Goal: Check status

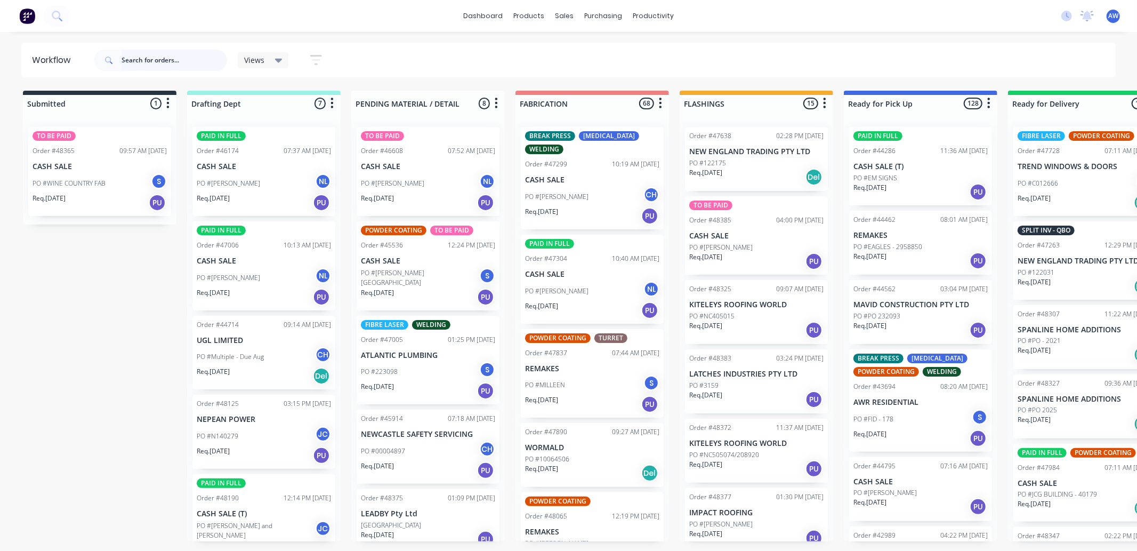
click at [146, 63] on input "text" at bounding box center [175, 60] width 106 height 21
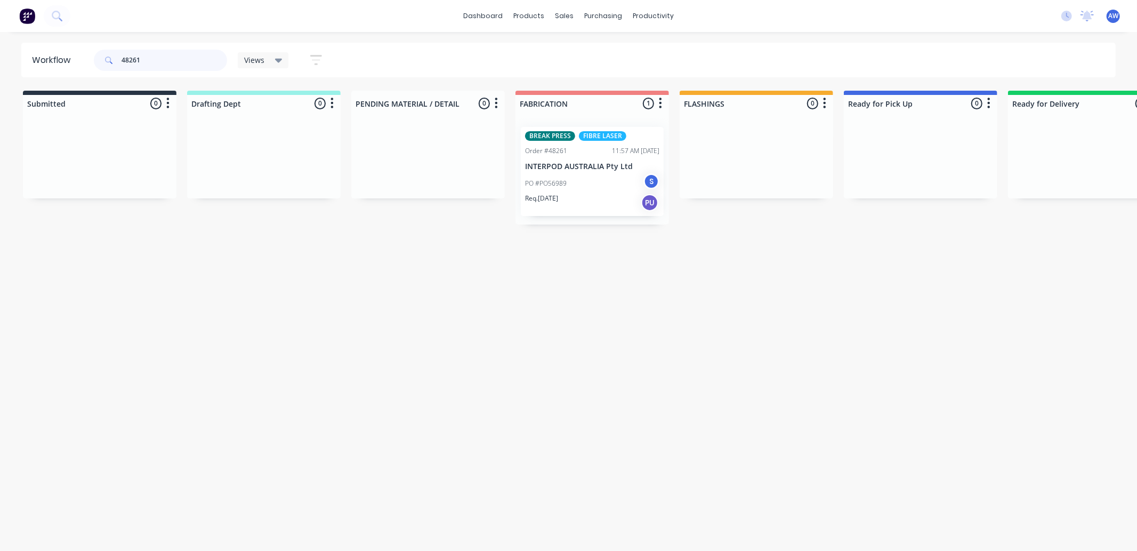
type input "48261"
click at [562, 174] on div "PO #PO56989 S" at bounding box center [592, 183] width 134 height 20
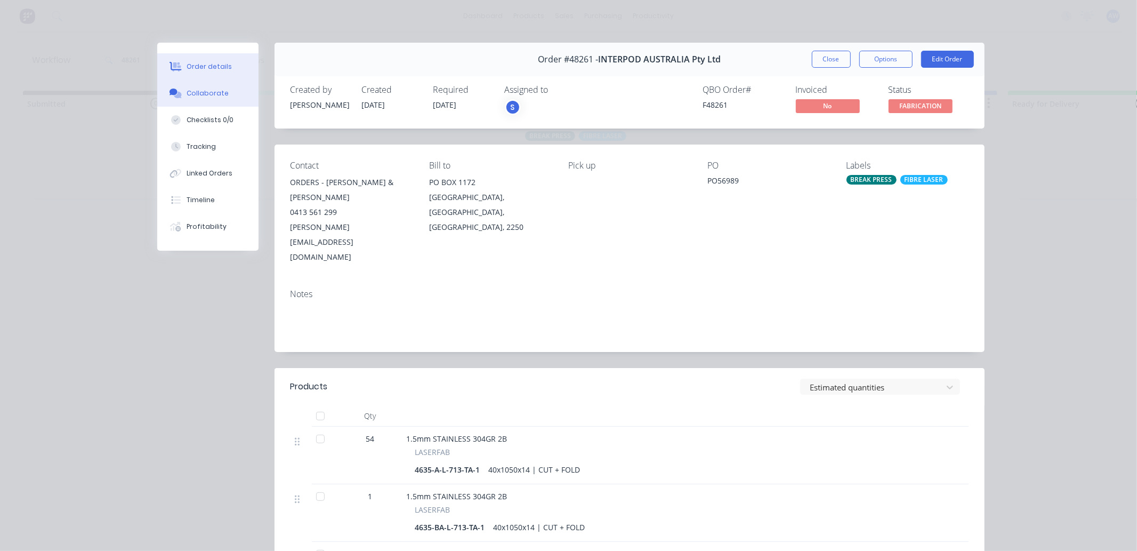
click at [212, 86] on button "Collaborate" at bounding box center [207, 93] width 101 height 27
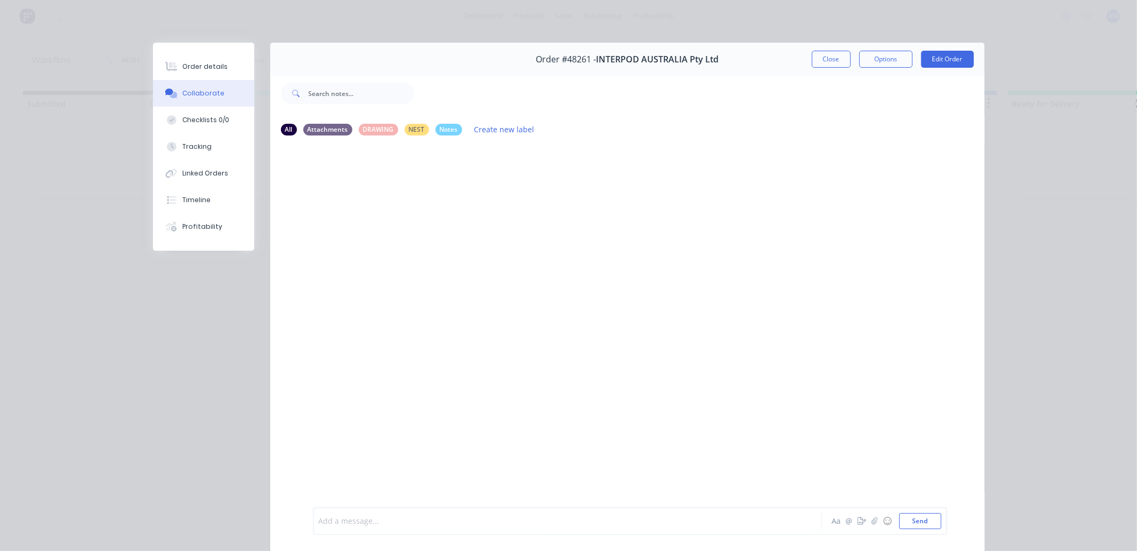
click at [356, 520] on div at bounding box center [552, 521] width 466 height 11
click at [182, 68] on div "Order details" at bounding box center [204, 67] width 45 height 10
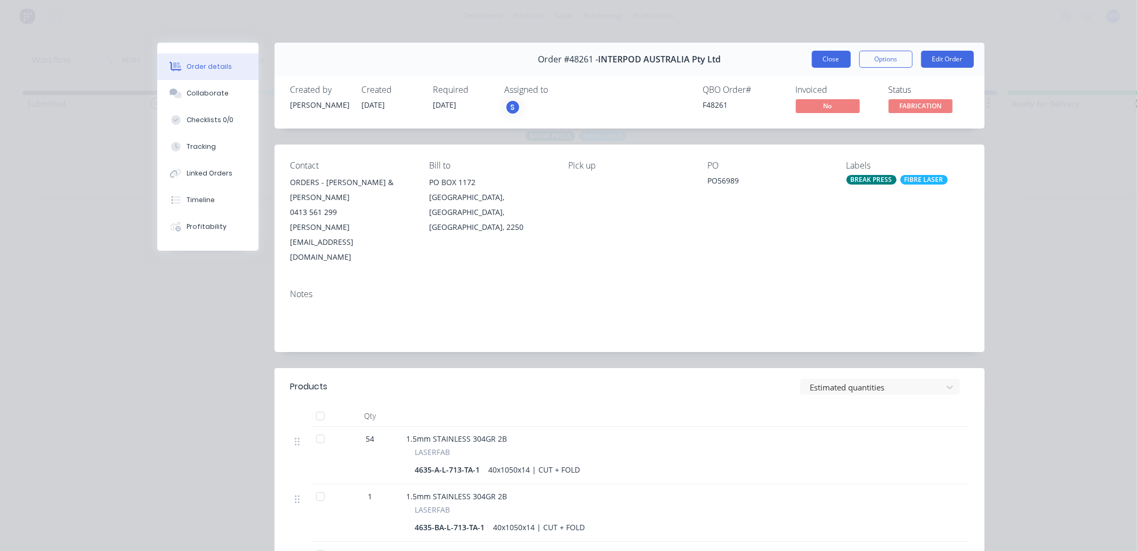
click at [821, 61] on button "Close" at bounding box center [831, 59] width 39 height 17
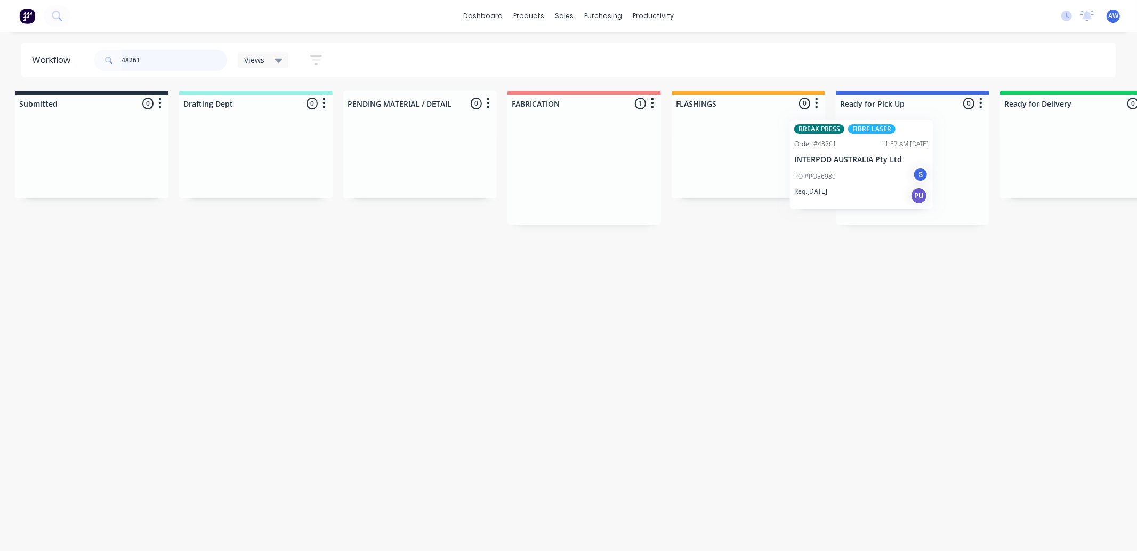
scroll to position [0, 13]
drag, startPoint x: 659, startPoint y: 204, endPoint x: 839, endPoint y: 179, distance: 181.9
click at [839, 179] on div "Submitted 0 Sort By Created date Required date Order number Customer name Most …" at bounding box center [868, 158] width 1778 height 134
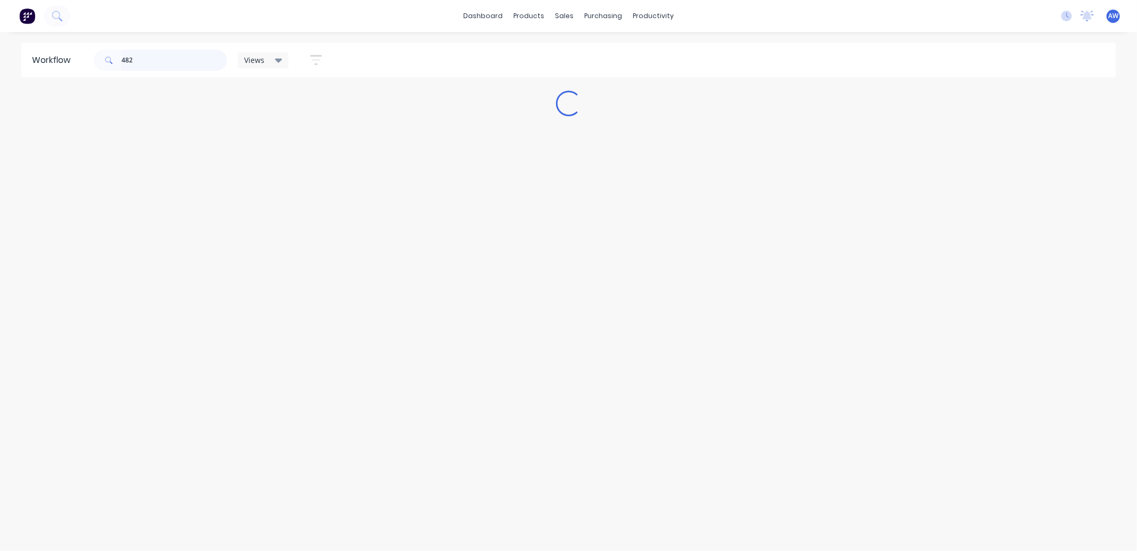
scroll to position [0, 0]
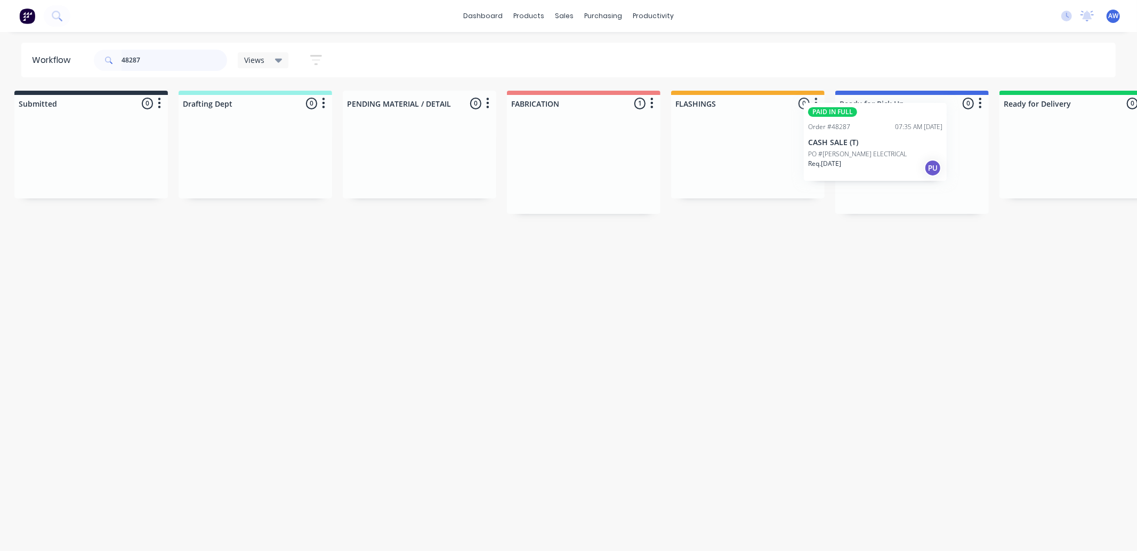
drag, startPoint x: 614, startPoint y: 166, endPoint x: 886, endPoint y: 154, distance: 272.2
click at [883, 146] on div "Submitted 0 Sort By Created date Required date Order number Customer name Most …" at bounding box center [872, 152] width 1778 height 123
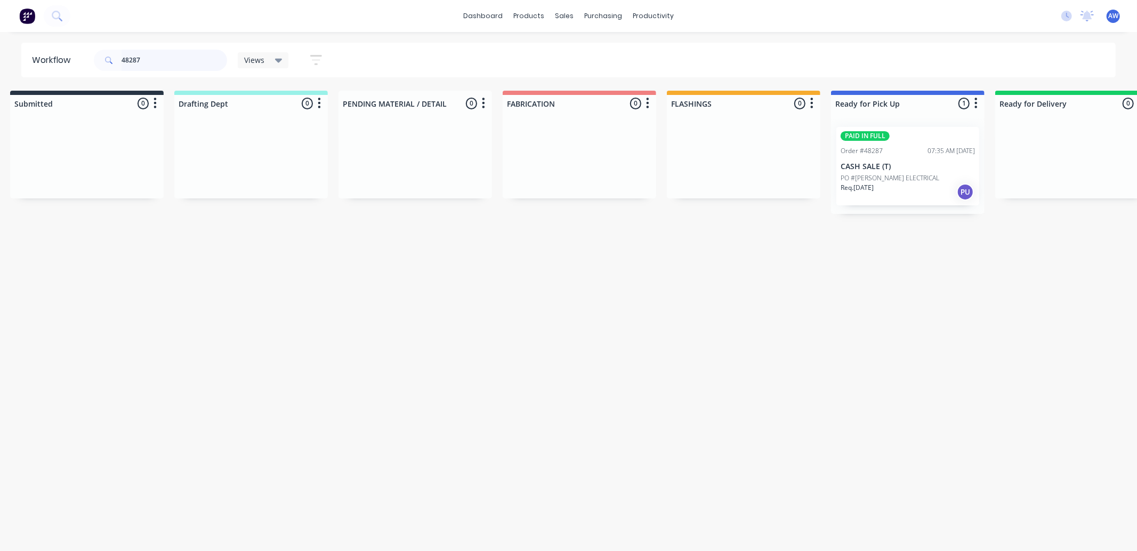
type input "48287"
click at [893, 171] on div "PAID IN FULL Order #48287 07:35 AM 03/10/25 CASH SALE (T) PO #DUNCAN KERR ELECT…" at bounding box center [907, 166] width 143 height 78
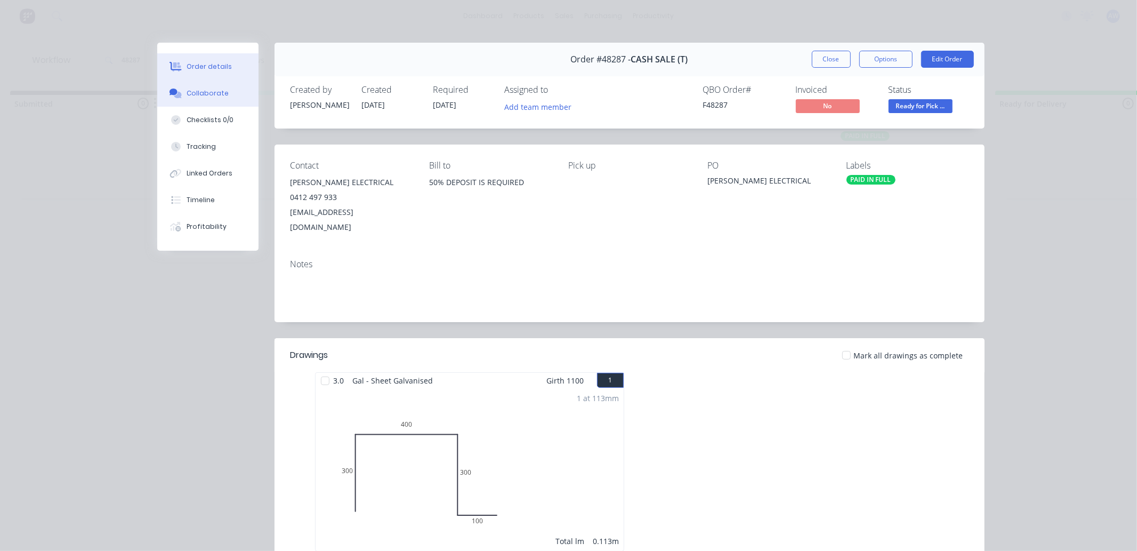
click at [211, 88] on div "Collaborate" at bounding box center [208, 93] width 42 height 10
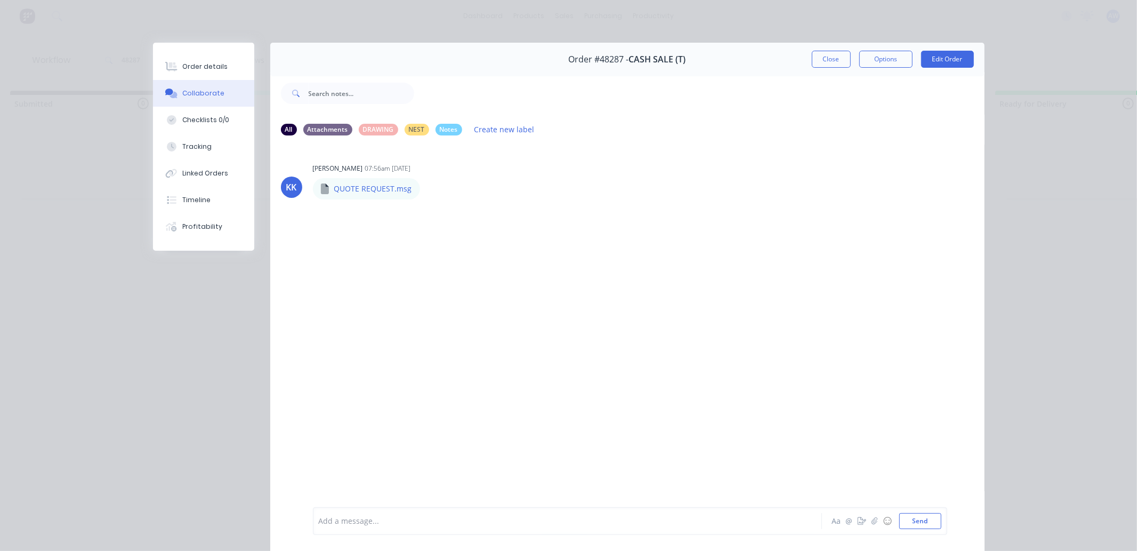
click at [350, 514] on div "Add a message..." at bounding box center [552, 521] width 467 height 16
drag, startPoint x: 821, startPoint y: 62, endPoint x: 638, endPoint y: 66, distance: 183.4
click at [817, 64] on button "Close" at bounding box center [831, 59] width 39 height 17
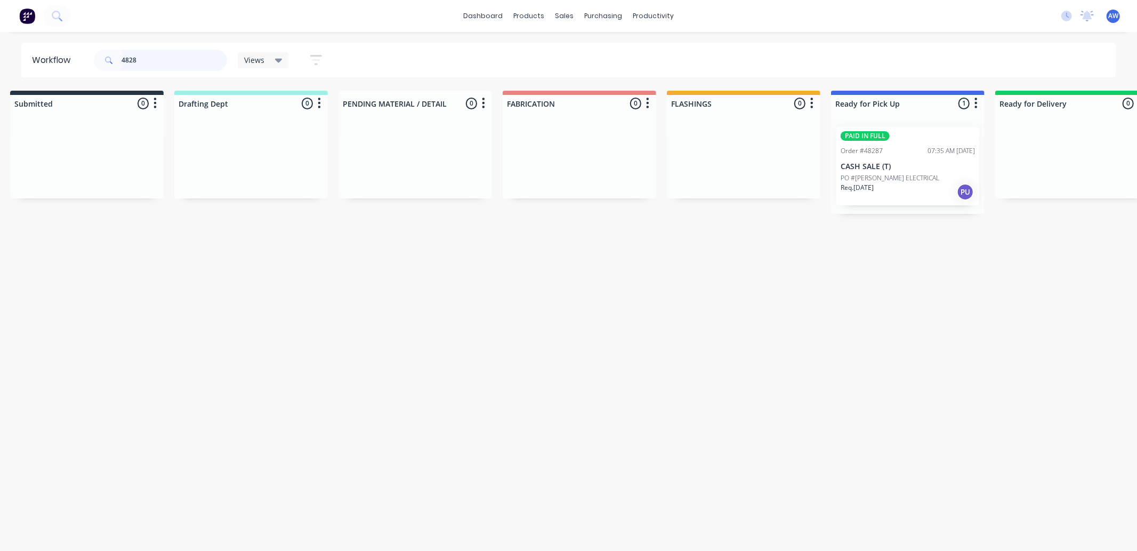
type input "48285"
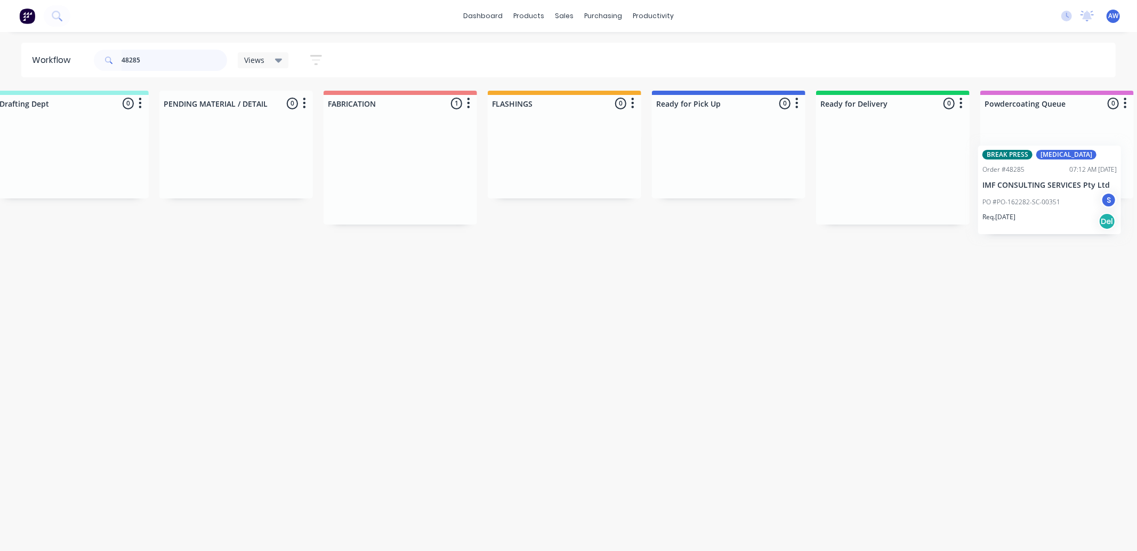
scroll to position [0, 231]
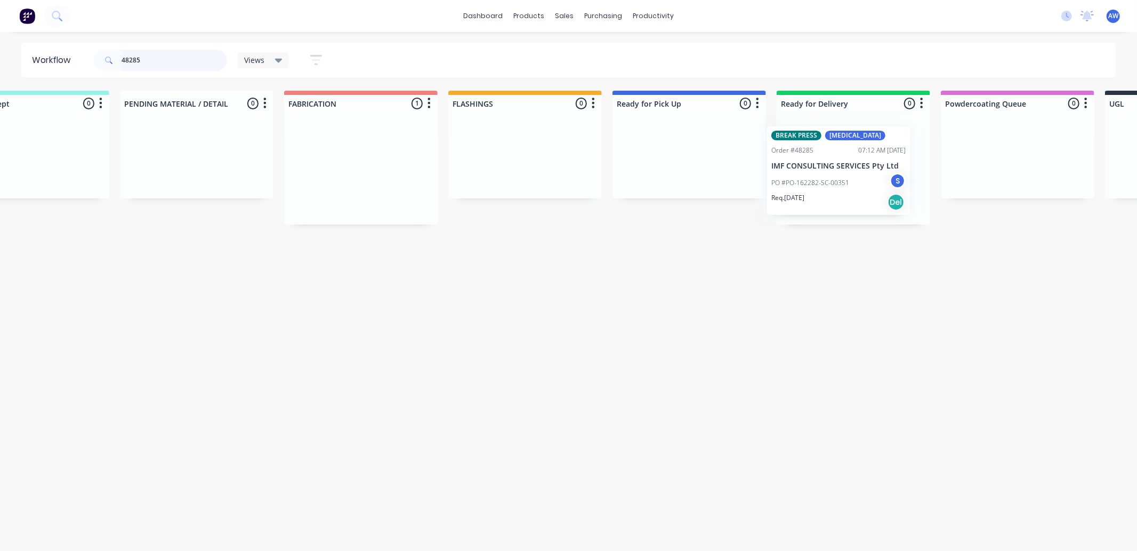
drag, startPoint x: 578, startPoint y: 171, endPoint x: 829, endPoint y: 171, distance: 250.6
click at [829, 171] on div "Submitted 0 Sort By Created date Required date Order number Customer name Most …" at bounding box center [650, 158] width 1778 height 134
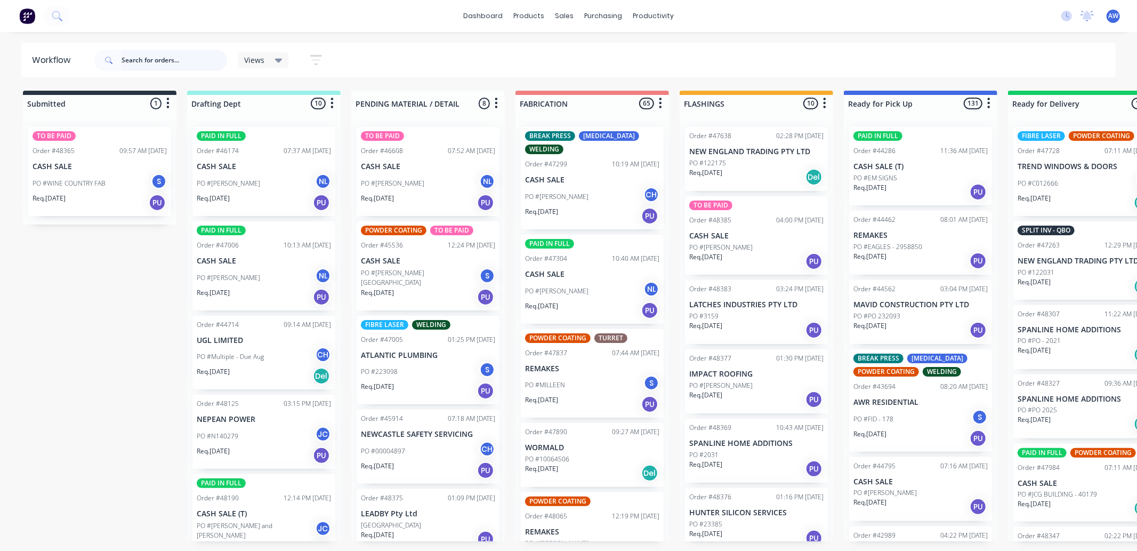
drag, startPoint x: 165, startPoint y: 62, endPoint x: 194, endPoint y: 84, distance: 36.0
click at [164, 61] on input "text" at bounding box center [175, 60] width 106 height 21
type input "46777"
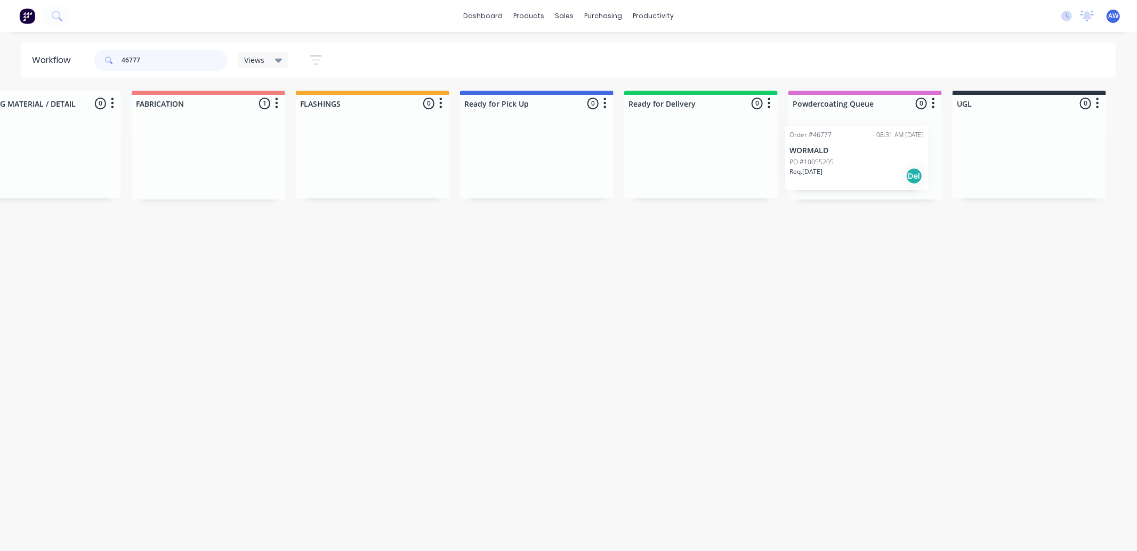
scroll to position [0, 390]
drag, startPoint x: 574, startPoint y: 164, endPoint x: 842, endPoint y: 166, distance: 268.7
click at [844, 166] on div "Submitted 0 Sort By Created date Required date Order number Customer name Most …" at bounding box center [492, 145] width 1778 height 109
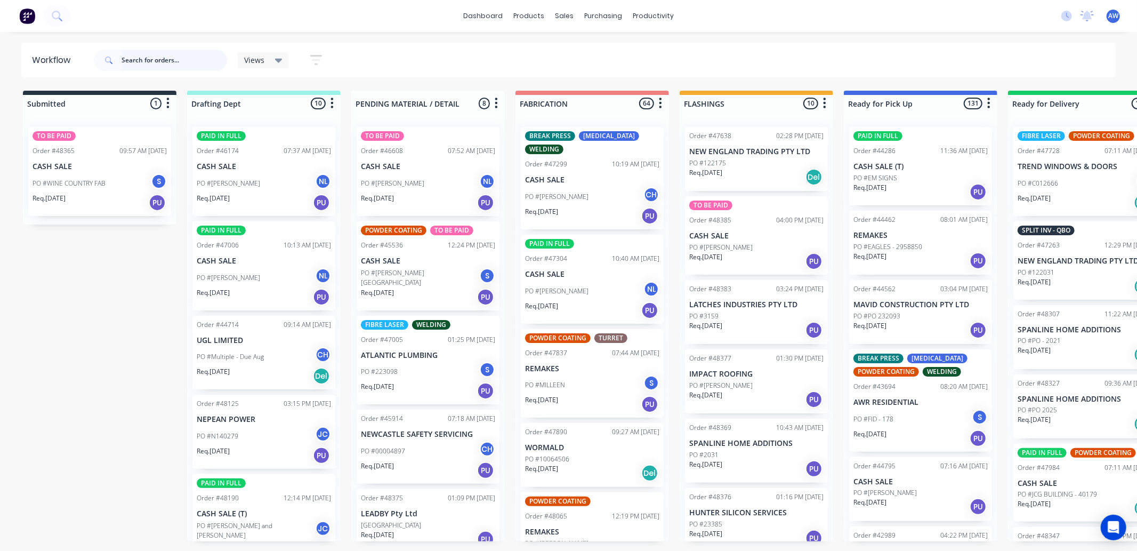
click at [158, 55] on input "text" at bounding box center [175, 60] width 106 height 21
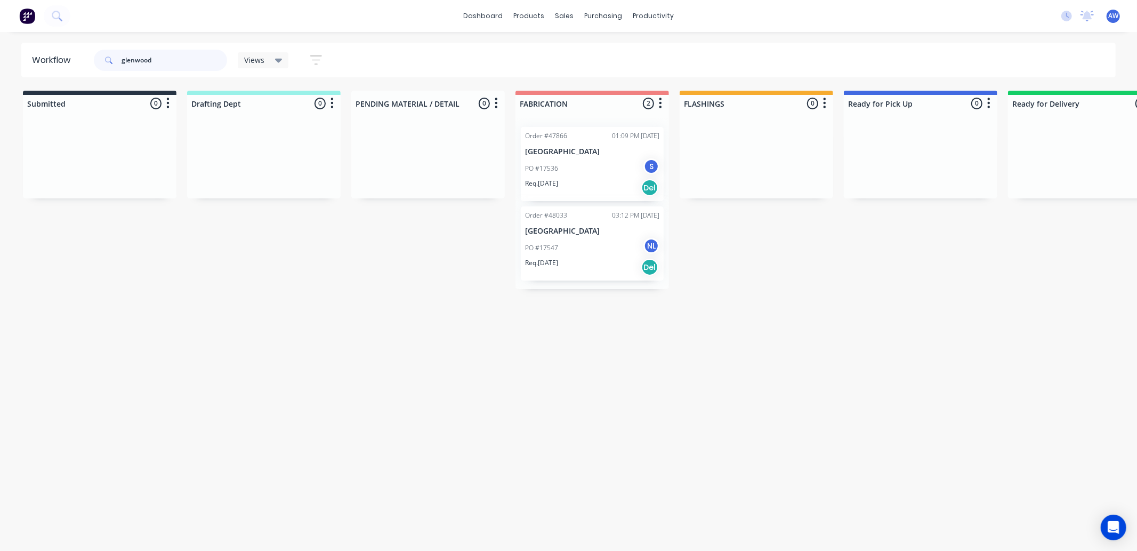
type input "glenwood"
click at [589, 173] on div "PO #17536 S" at bounding box center [592, 168] width 134 height 20
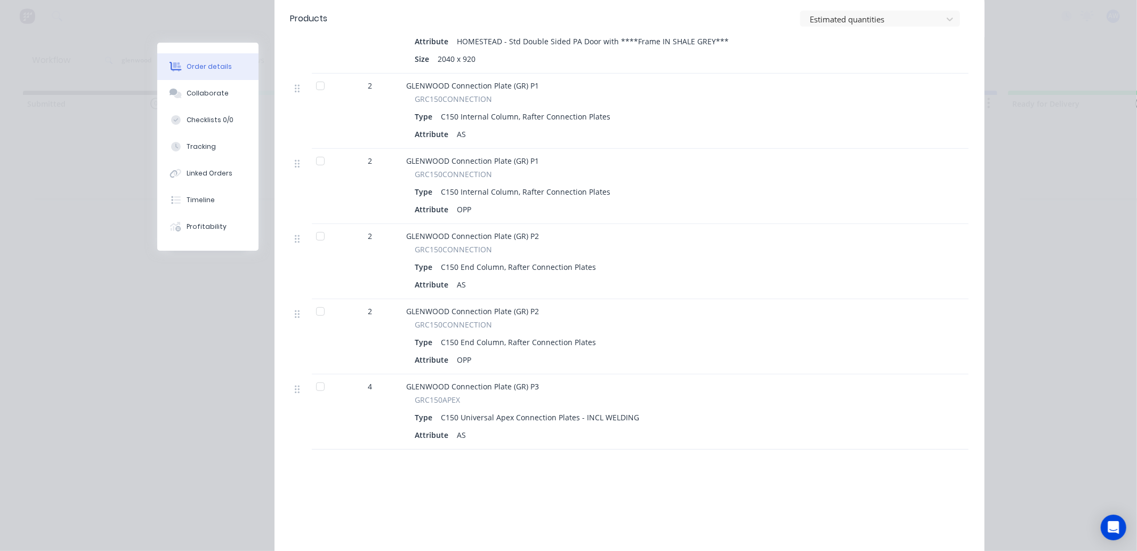
scroll to position [414, 0]
click at [311, 375] on div at bounding box center [320, 385] width 21 height 21
click at [319, 300] on div at bounding box center [320, 310] width 21 height 21
click at [316, 225] on div at bounding box center [320, 235] width 21 height 21
click at [318, 150] on div at bounding box center [320, 160] width 21 height 21
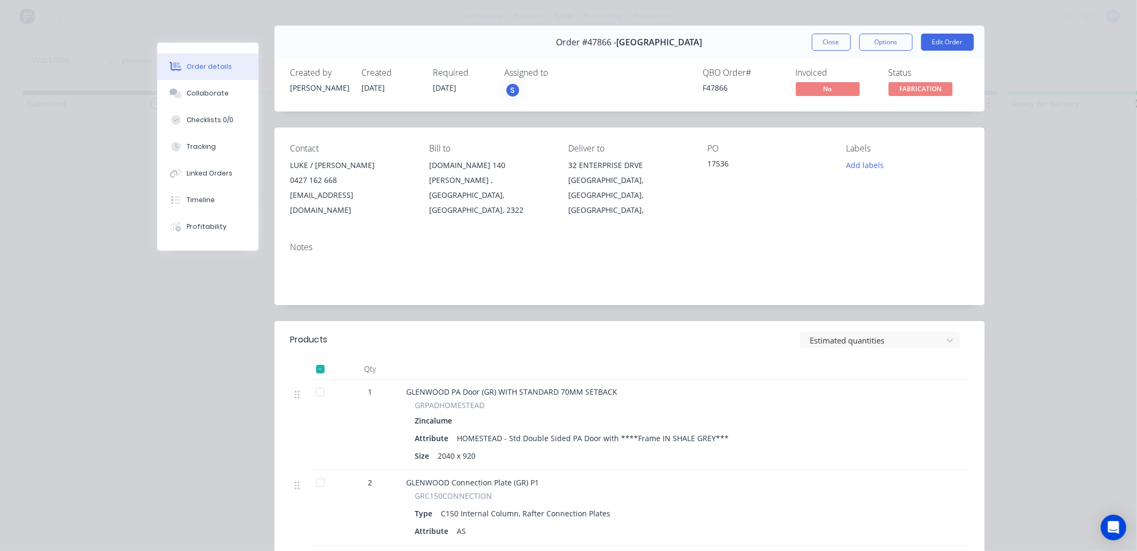
scroll to position [0, 0]
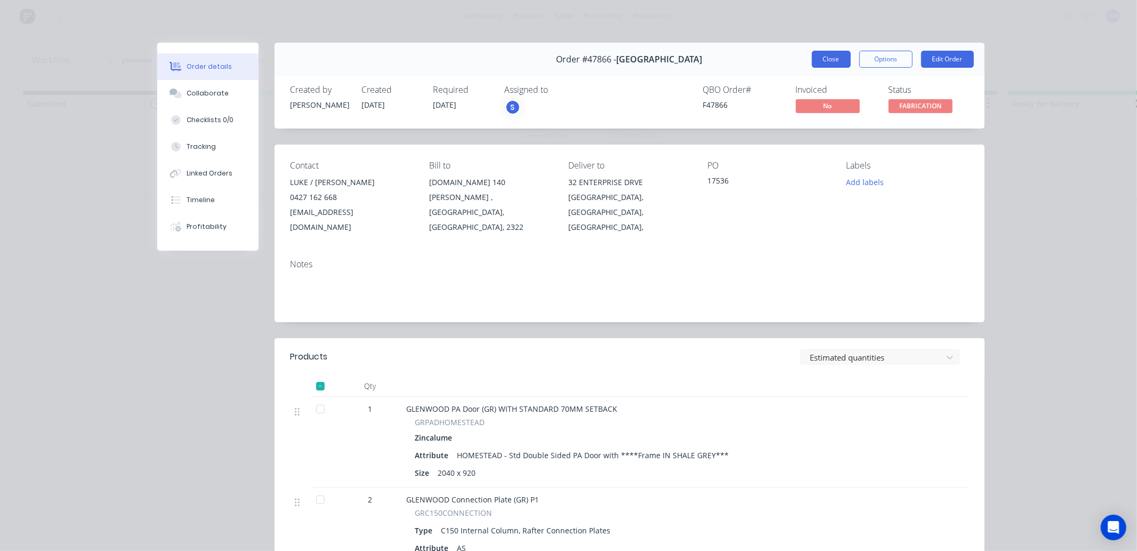
click at [818, 62] on button "Close" at bounding box center [831, 59] width 39 height 17
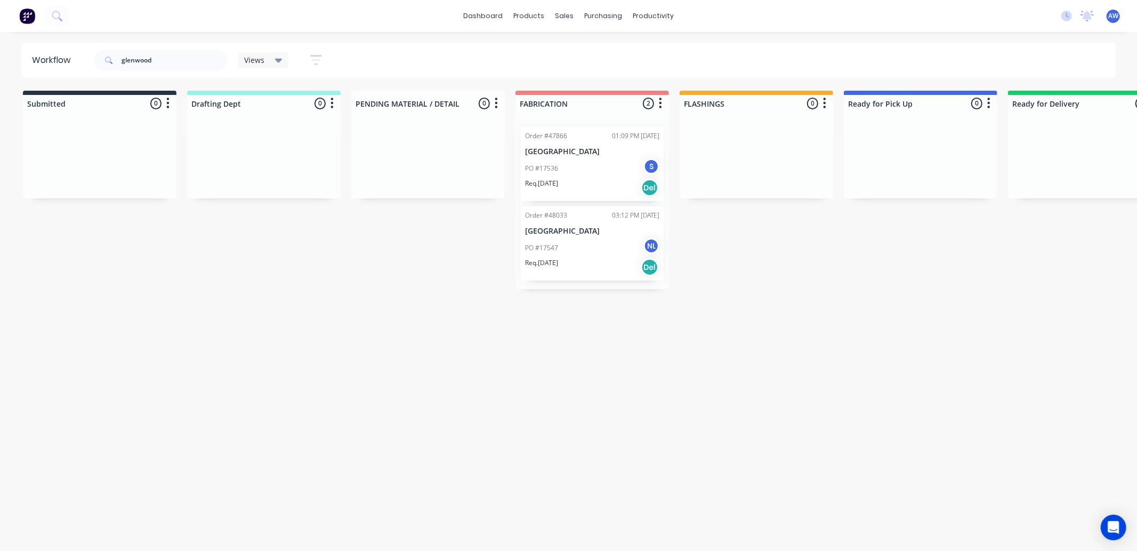
click at [581, 246] on div "PO #17547 NL" at bounding box center [592, 248] width 134 height 20
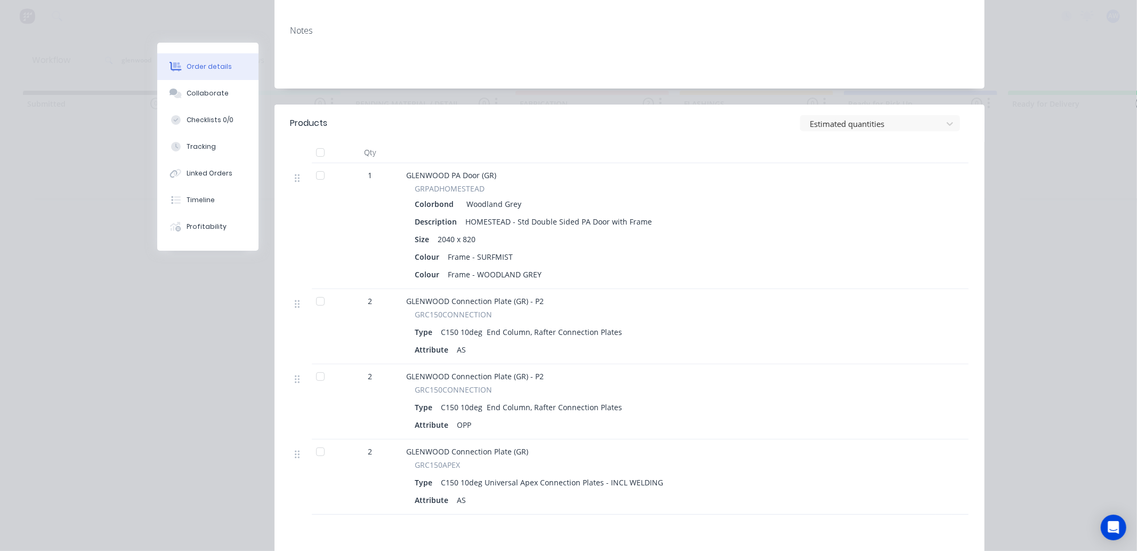
scroll to position [296, 0]
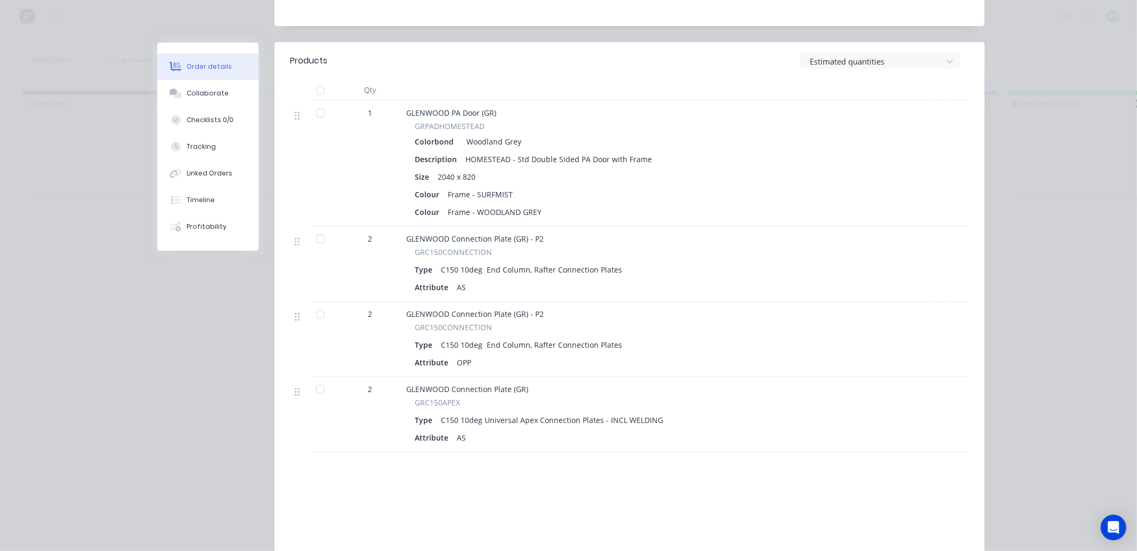
click at [313, 228] on div at bounding box center [320, 238] width 21 height 21
click at [322, 303] on div at bounding box center [320, 313] width 21 height 21
click at [318, 380] on div at bounding box center [320, 388] width 21 height 21
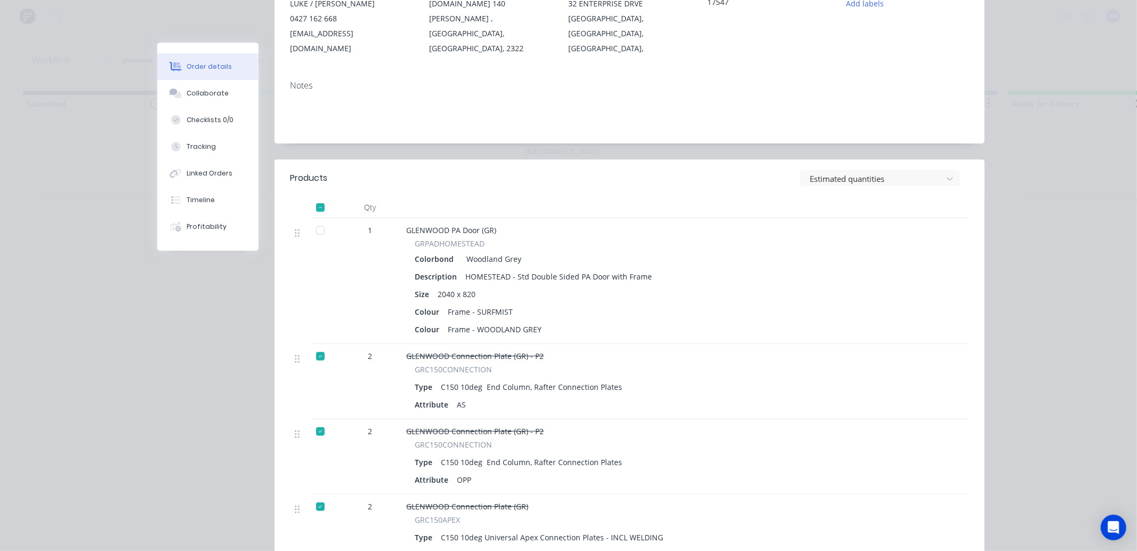
scroll to position [0, 0]
